Goal: Task Accomplishment & Management: Manage account settings

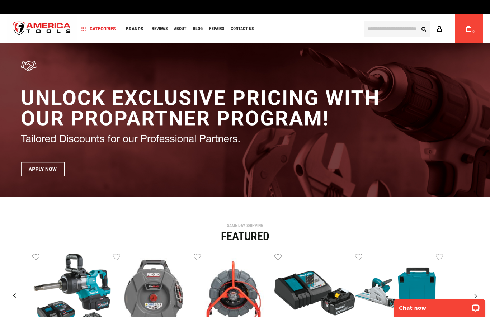
click at [440, 29] on icon at bounding box center [440, 29] width 6 height 7
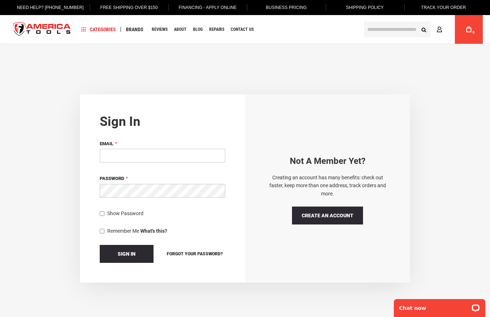
click at [118, 155] on input "Email" at bounding box center [163, 156] width 126 height 14
type input "**********"
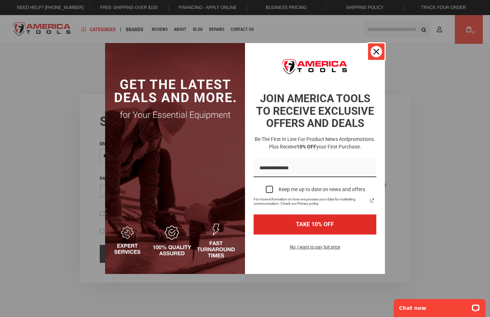
click at [375, 51] on icon "close icon" at bounding box center [377, 52] width 6 height 6
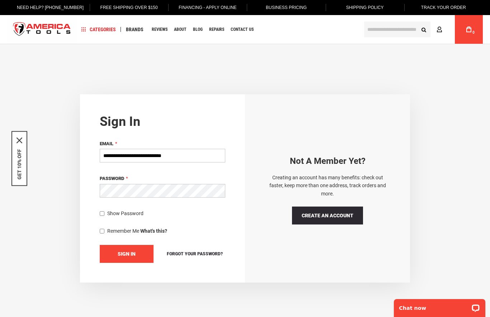
click at [136, 254] on button "Sign In" at bounding box center [127, 254] width 54 height 18
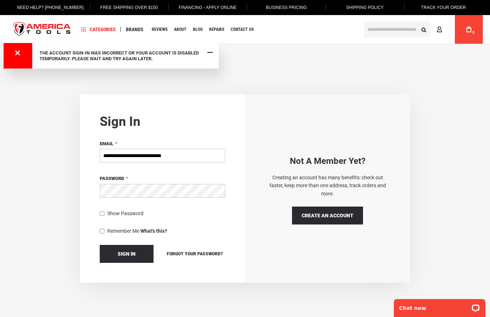
click at [211, 53] on span "Close Message" at bounding box center [209, 52] width 5 height 5
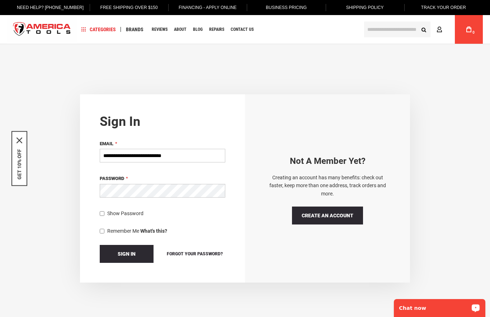
click at [426, 308] on p "Chat now" at bounding box center [434, 308] width 71 height 6
